Goal: Task Accomplishment & Management: Complete application form

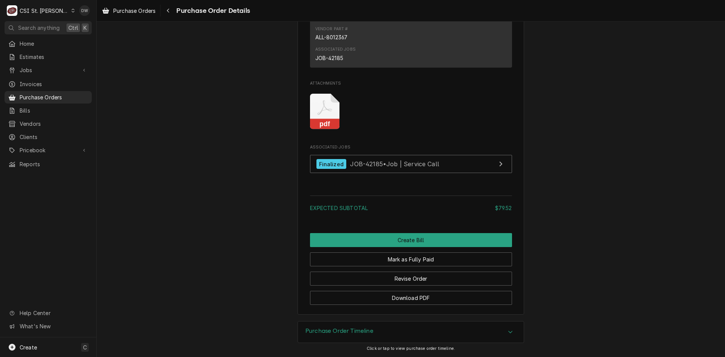
scroll to position [647, 0]
click at [289, 120] on rect "Attachments" at bounding box center [325, 124] width 30 height 11
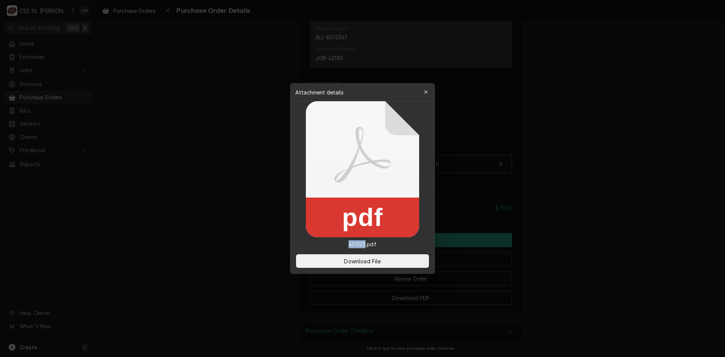
click at [289, 120] on icon at bounding box center [362, 169] width 113 height 136
click at [289, 272] on div "Download File" at bounding box center [362, 261] width 145 height 26
click at [289, 266] on button "Download File" at bounding box center [362, 261] width 133 height 14
click at [289, 86] on div at bounding box center [362, 178] width 725 height 357
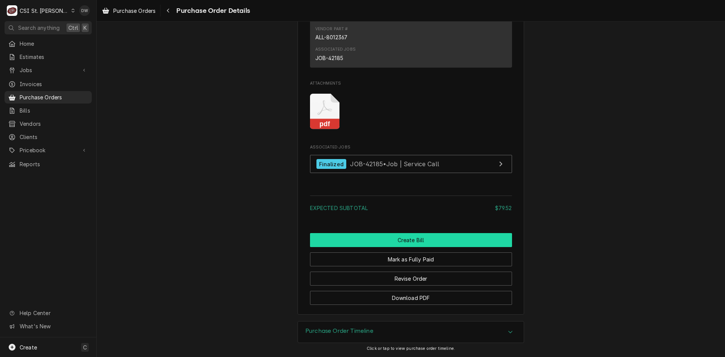
click at [289, 241] on button "Create Bill" at bounding box center [411, 240] width 202 height 14
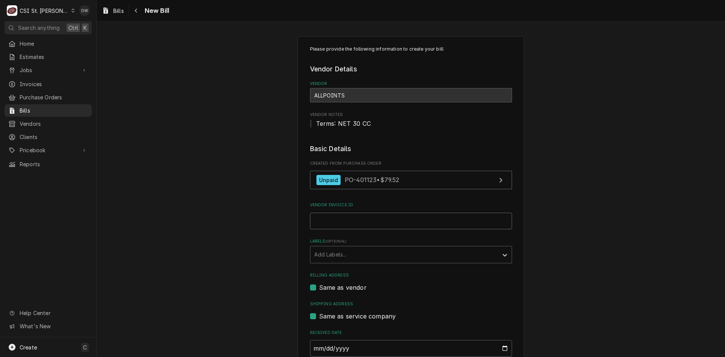
click at [317, 219] on input "Vendor Invoice ID" at bounding box center [411, 220] width 202 height 17
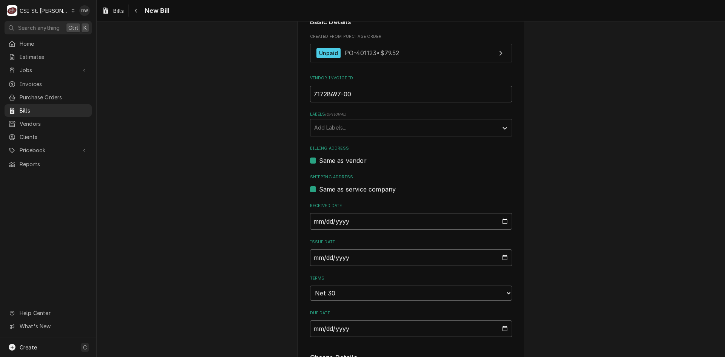
scroll to position [151, 0]
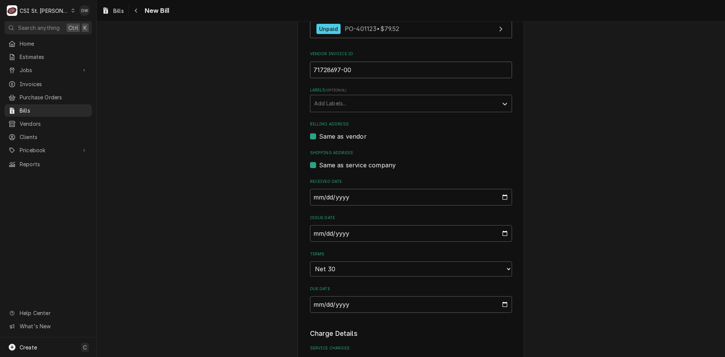
type input "71728697-00"
click at [312, 234] on input "2025-09-12" at bounding box center [411, 233] width 202 height 17
type input "0205-08-26"
type input "2025-08-26"
drag, startPoint x: 618, startPoint y: 278, endPoint x: 612, endPoint y: 278, distance: 5.3
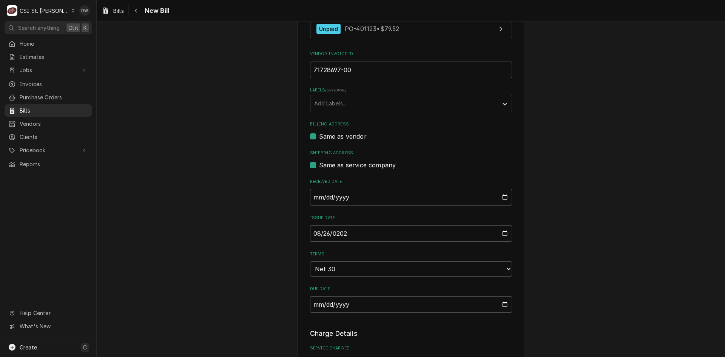
click at [618, 278] on div "Please provide the following information to create your bill: Vendor Details Ve…" at bounding box center [411, 297] width 628 height 839
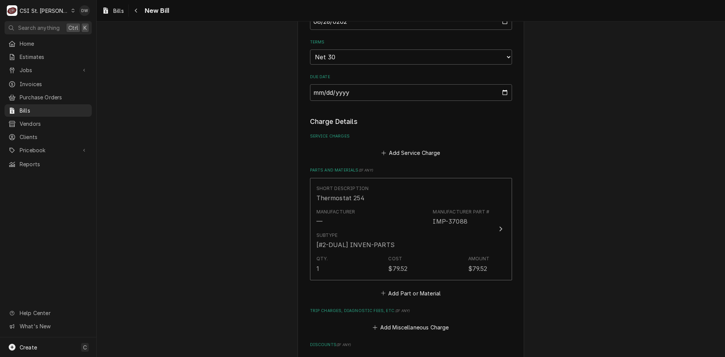
scroll to position [377, 0]
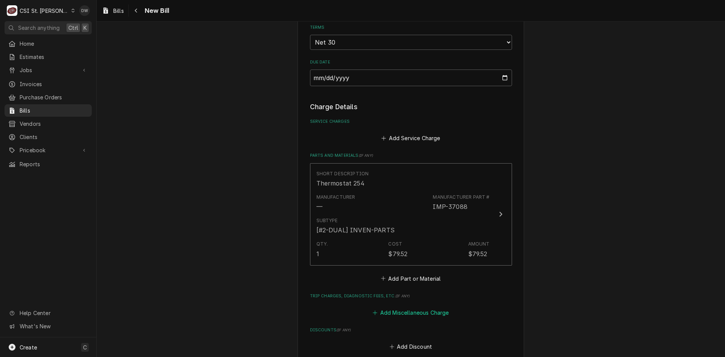
click at [415, 311] on button "Add Miscellaneous Charge" at bounding box center [410, 312] width 78 height 11
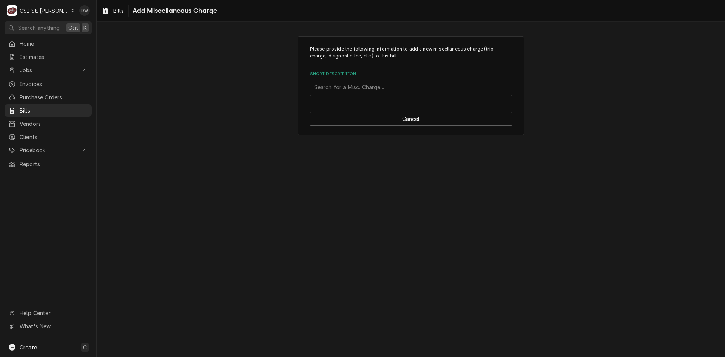
click at [339, 86] on div "Short Description" at bounding box center [411, 87] width 194 height 14
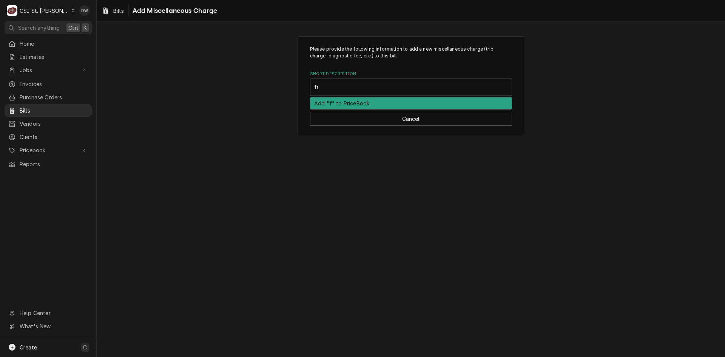
type input "f"
type input "ship"
click at [317, 103] on strong "Shipping/Handling - ACOF" at bounding box center [349, 103] width 71 height 6
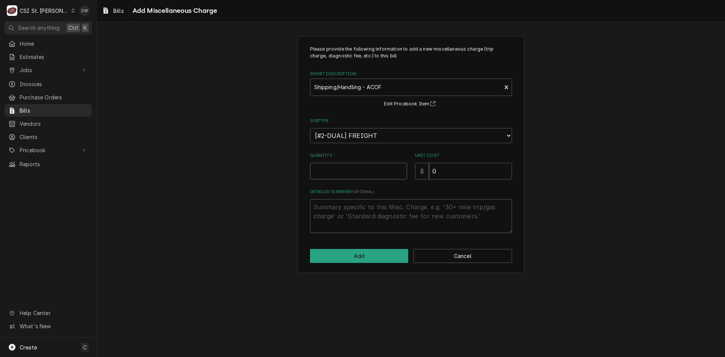
click at [323, 175] on input "Quantity" at bounding box center [358, 171] width 97 height 17
type textarea "x"
type input "1"
drag, startPoint x: 442, startPoint y: 172, endPoint x: 408, endPoint y: 165, distance: 34.2
click at [412, 167] on div "Quantity 1 Unit Cost $ 0" at bounding box center [411, 165] width 202 height 27
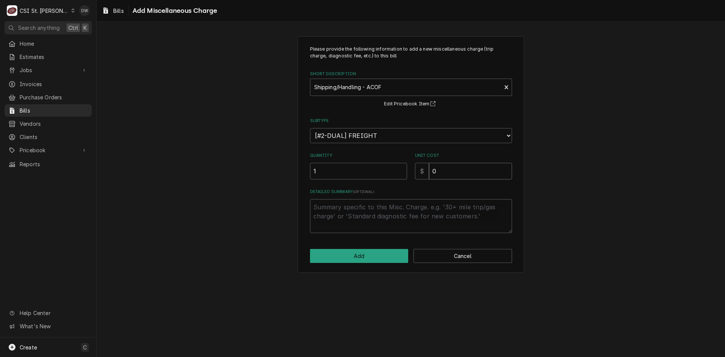
type textarea "x"
type input "3"
type textarea "x"
type input "30"
type textarea "x"
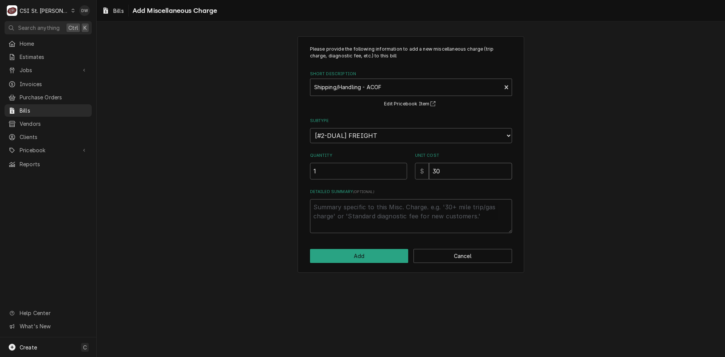
type input "30.6"
type textarea "x"
type input "30.68"
click at [369, 261] on button "Add" at bounding box center [359, 256] width 98 height 14
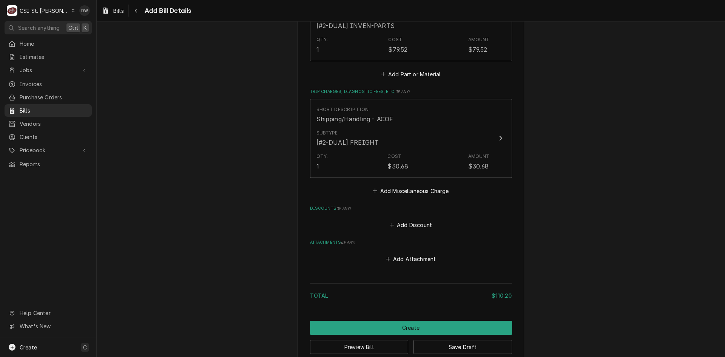
scroll to position [595, 0]
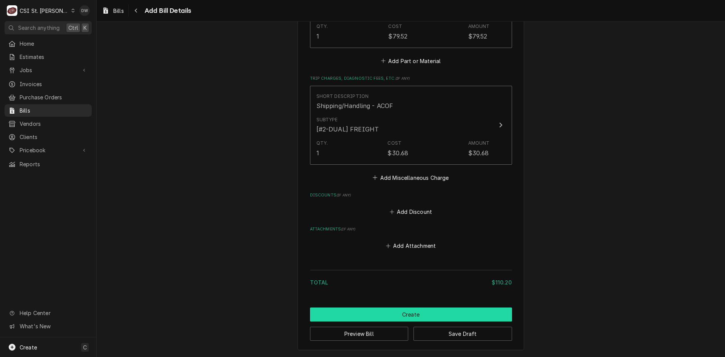
click at [422, 313] on button "Create" at bounding box center [411, 314] width 202 height 14
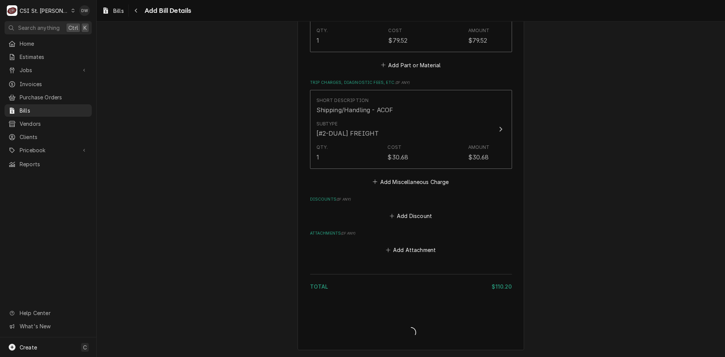
scroll to position [591, 0]
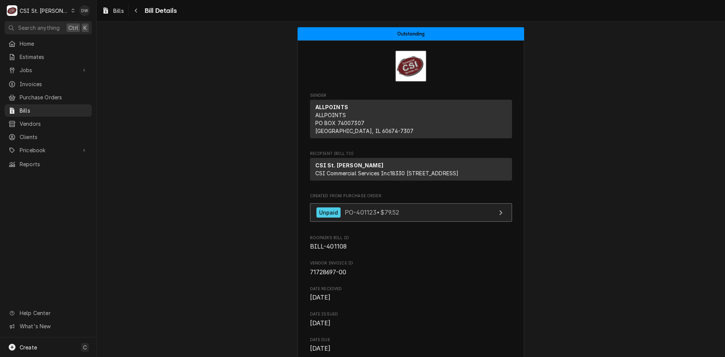
click at [350, 216] on span "PO-401123 • $79.52" at bounding box center [372, 212] width 55 height 8
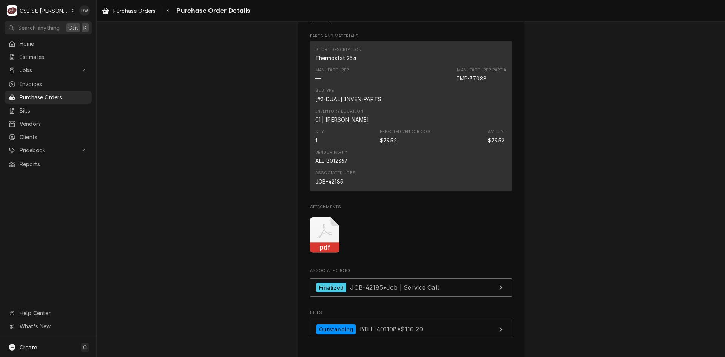
scroll to position [642, 0]
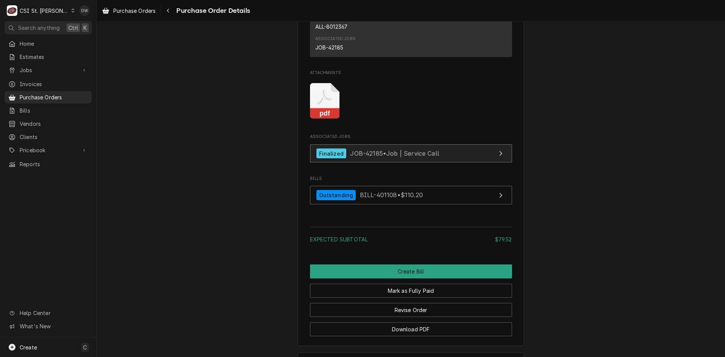
click at [369, 157] on span "JOB-42185 • Job | Service Call" at bounding box center [394, 153] width 89 height 8
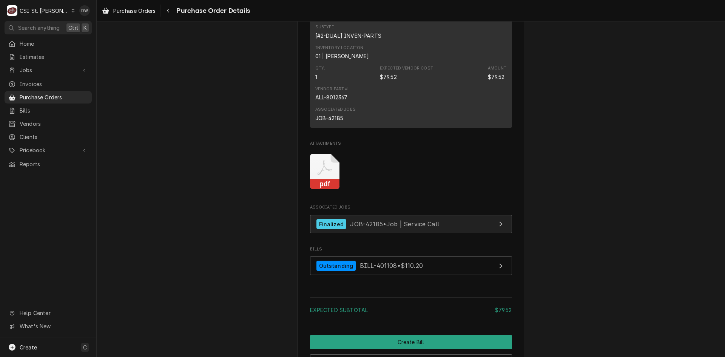
scroll to position [604, 0]
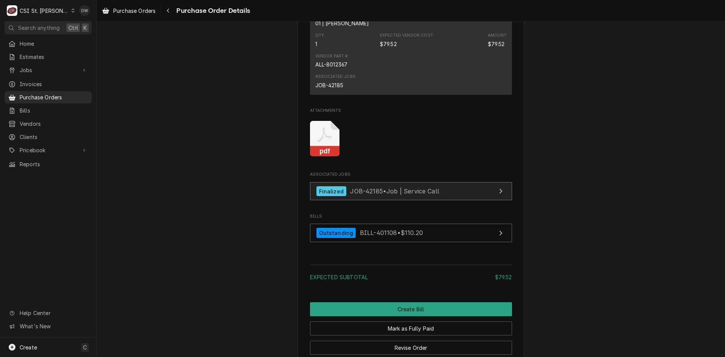
click at [360, 195] on span "JOB-42185 • Job | Service Call" at bounding box center [394, 191] width 89 height 8
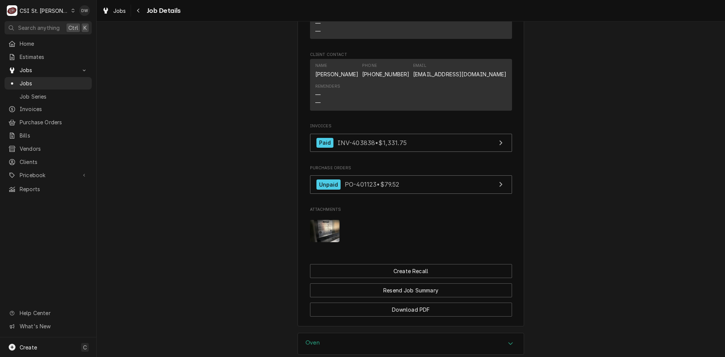
scroll to position [755, 0]
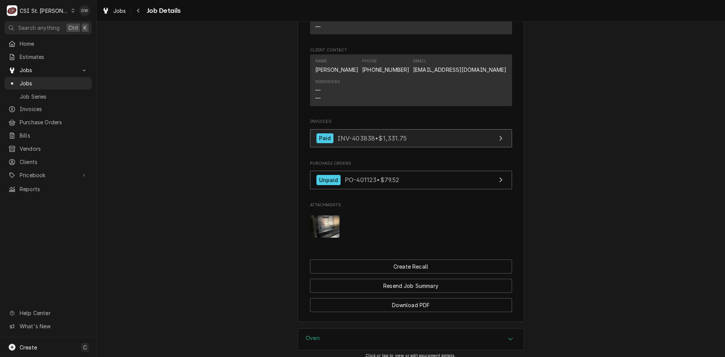
click at [388, 142] on span "INV-403838 • $1,331.75" at bounding box center [371, 138] width 69 height 8
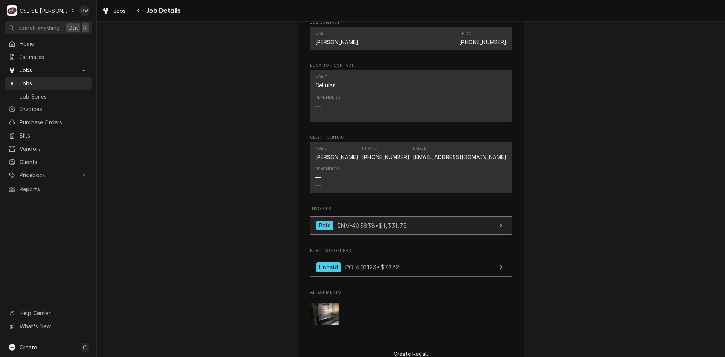
scroll to position [651, 0]
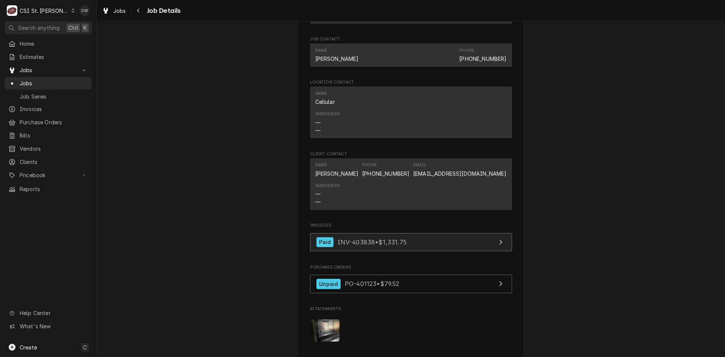
click at [395, 245] on span "INV-403838 • $1,331.75" at bounding box center [371, 242] width 69 height 8
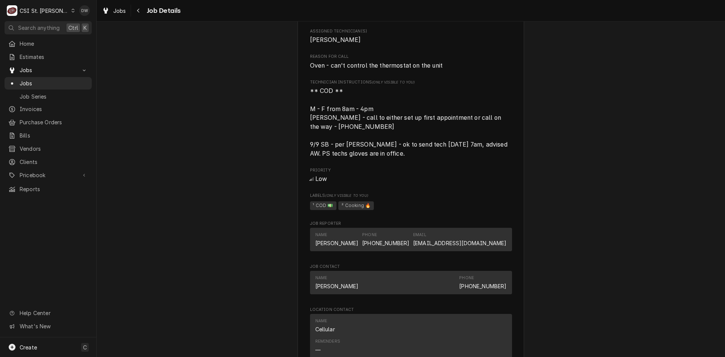
scroll to position [415, 0]
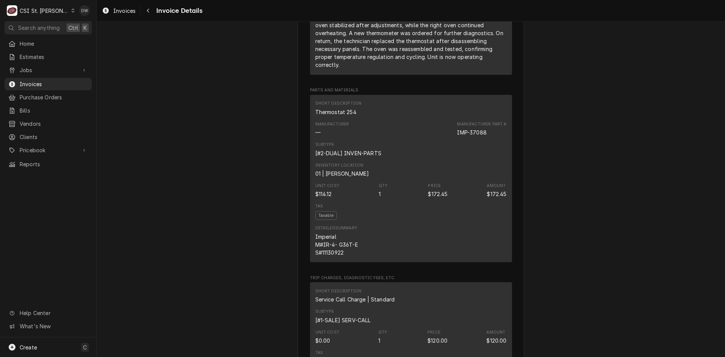
scroll to position [604, 0]
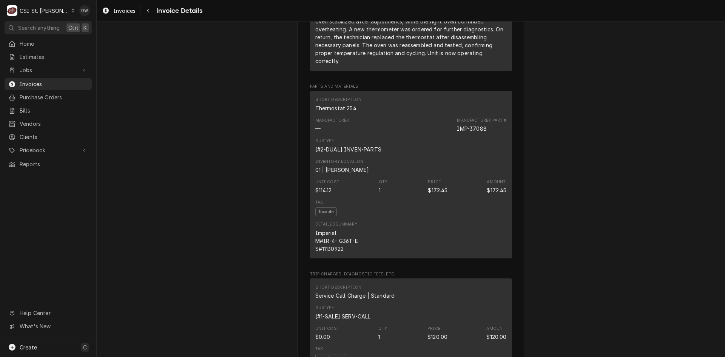
drag, startPoint x: 599, startPoint y: 207, endPoint x: 576, endPoint y: 242, distance: 40.9
click at [576, 242] on div "Paid Sender CSI St. Louis CSI Commercial Services Inc18330 [STREET_ADDRESS] (63…" at bounding box center [411, 320] width 628 height 1805
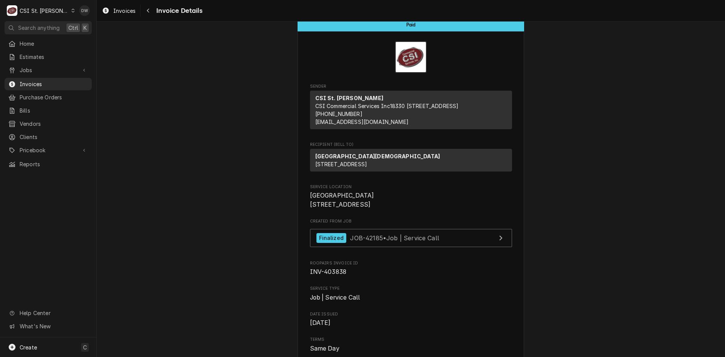
scroll to position [0, 0]
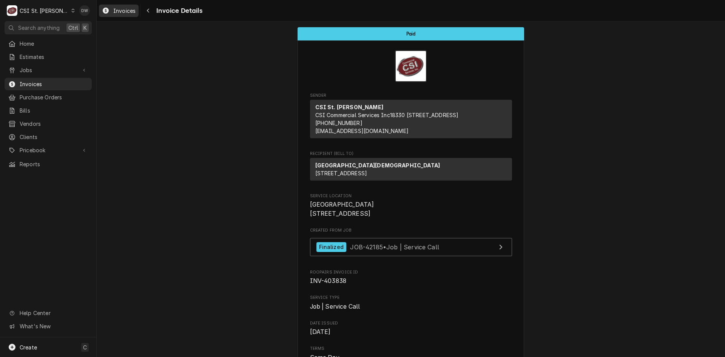
click at [114, 10] on span "Invoices" at bounding box center [124, 11] width 22 height 8
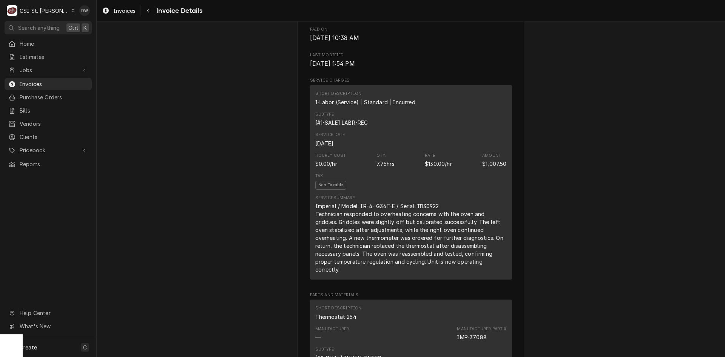
scroll to position [415, 0]
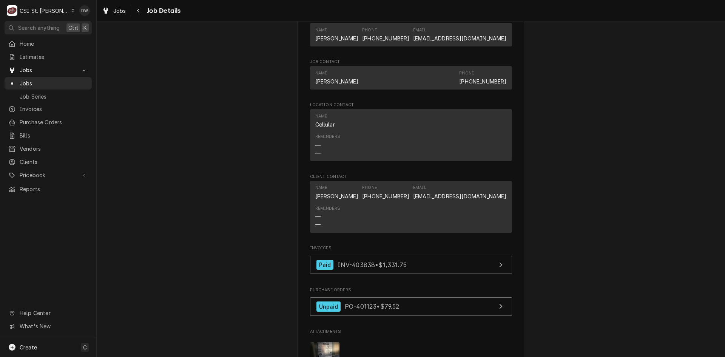
scroll to position [642, 0]
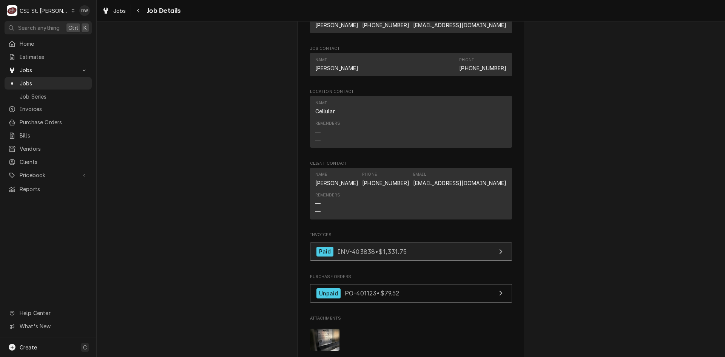
click at [371, 255] on span "INV-403838 • $1,331.75" at bounding box center [371, 251] width 69 height 8
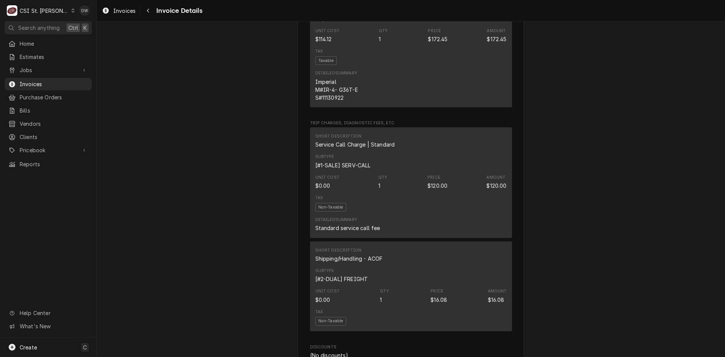
scroll to position [868, 0]
